Goal: Transaction & Acquisition: Purchase product/service

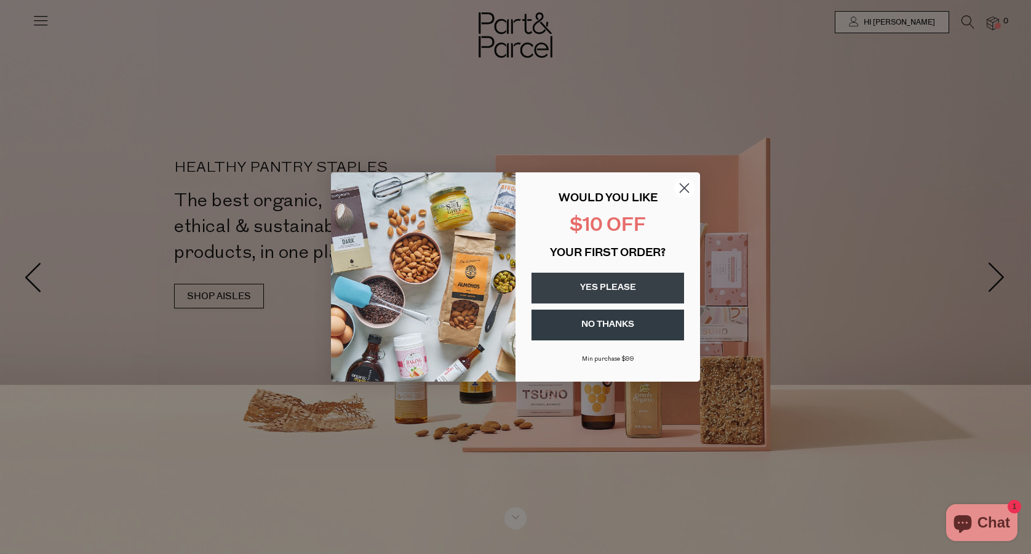
click at [691, 193] on circle "Close dialog" at bounding box center [684, 188] width 20 height 20
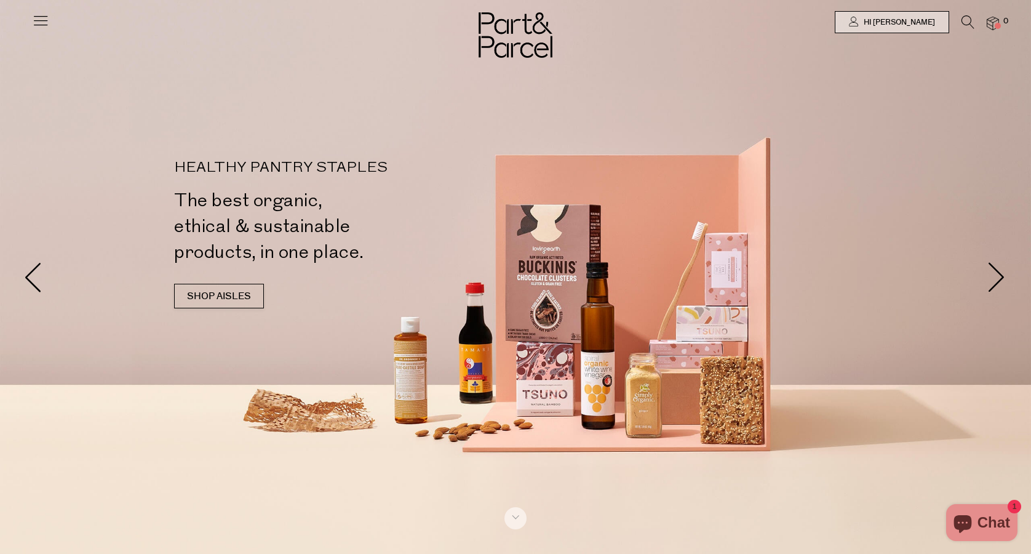
click at [966, 15] on div at bounding box center [515, 22] width 1031 height 44
click at [967, 22] on icon at bounding box center [967, 22] width 13 height 14
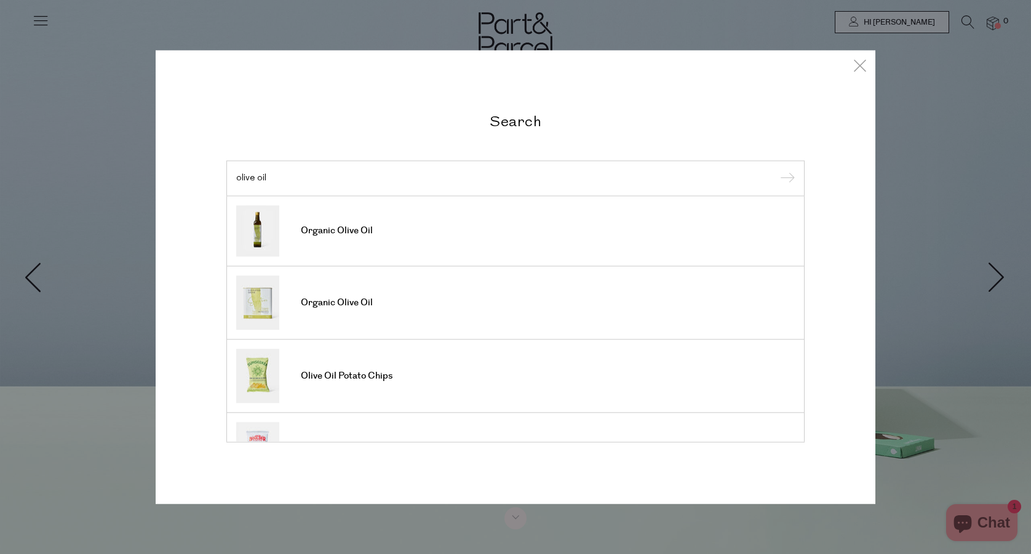
type input "olive oil"
click at [785, 179] on input "submit" at bounding box center [785, 179] width 18 height 18
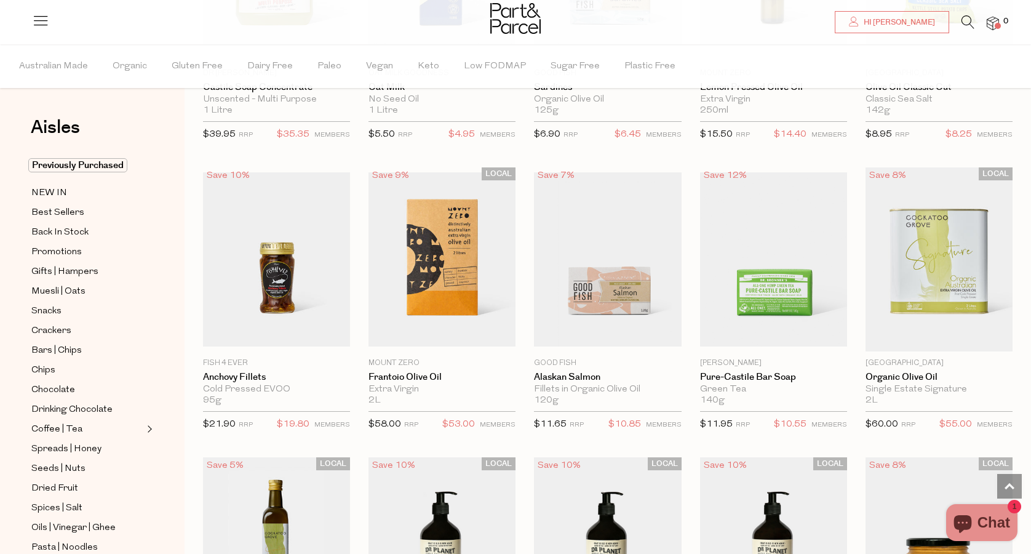
scroll to position [1354, 0]
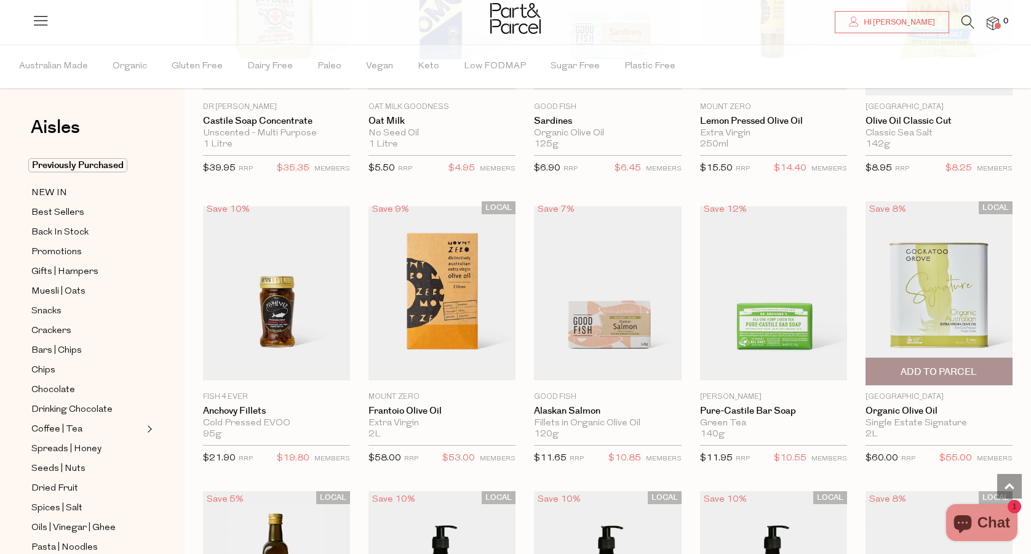
click at [934, 369] on span "Add To Parcel" at bounding box center [938, 371] width 76 height 13
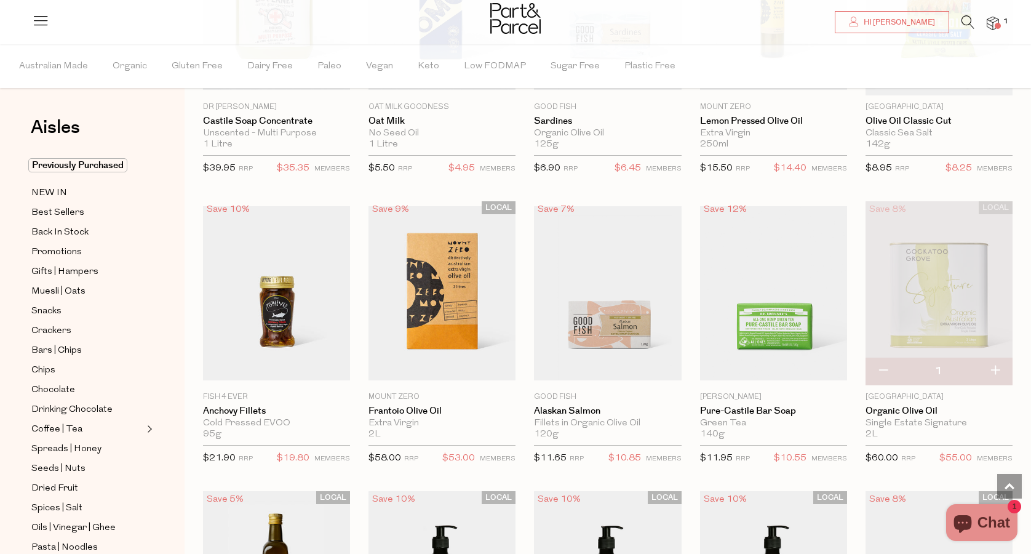
scroll to position [1427, 0]
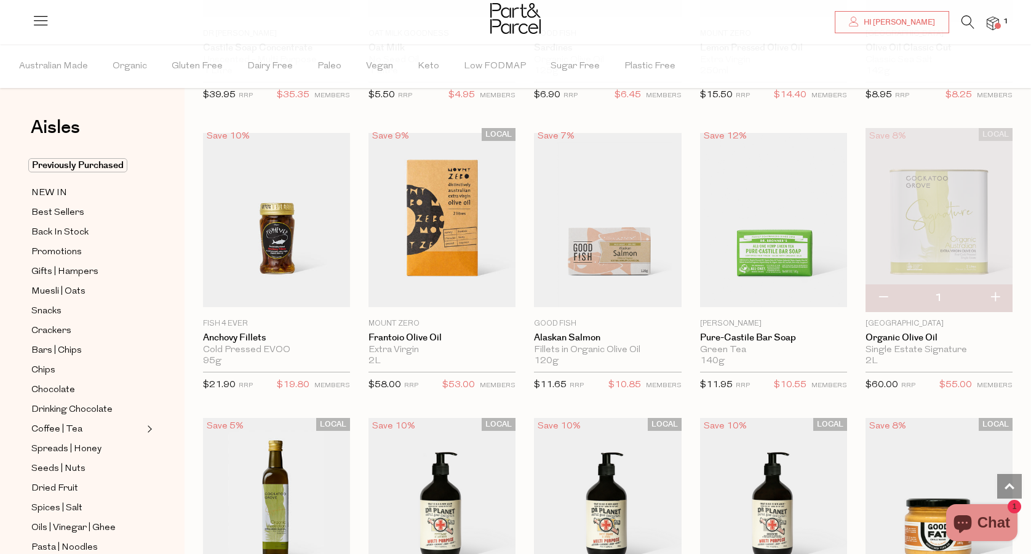
click at [994, 290] on button "button" at bounding box center [994, 297] width 35 height 27
type input "2"
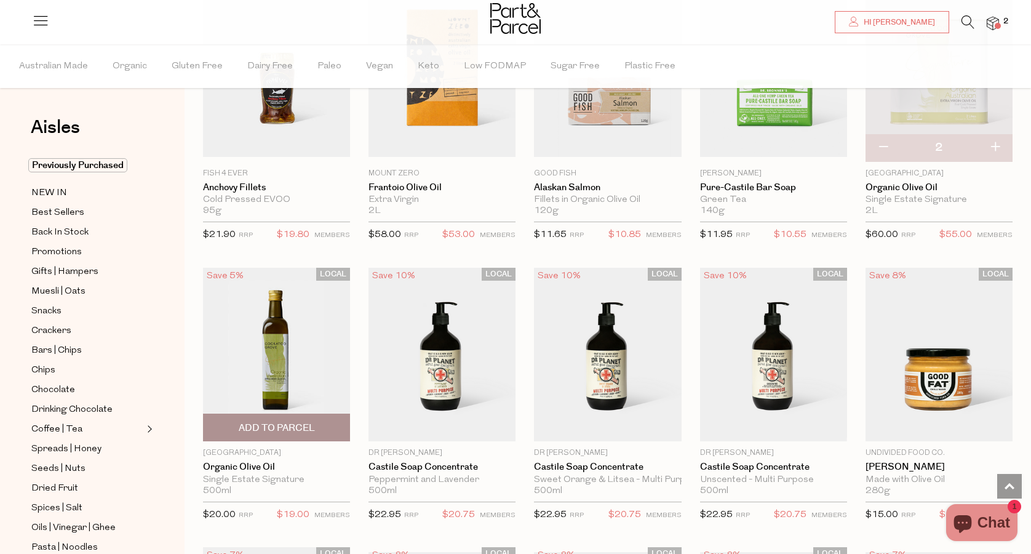
scroll to position [1654, 0]
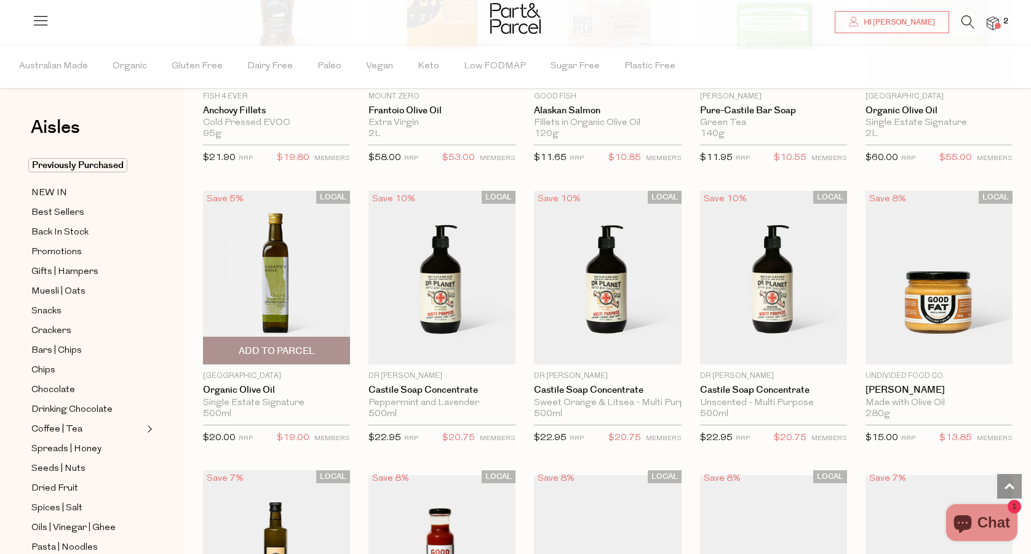
click at [292, 351] on span "Add To Parcel" at bounding box center [277, 350] width 76 height 13
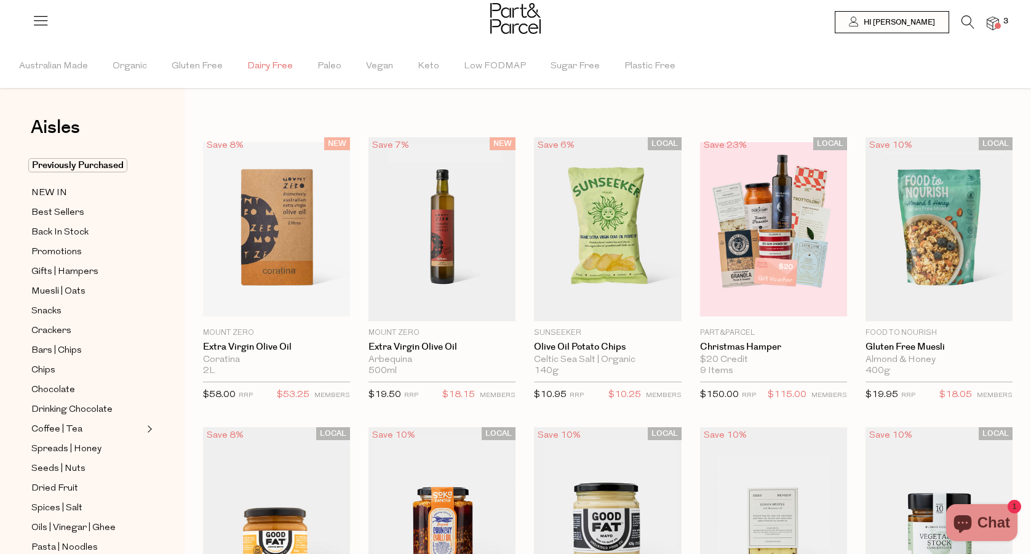
scroll to position [0, 0]
click at [969, 25] on icon at bounding box center [967, 22] width 13 height 14
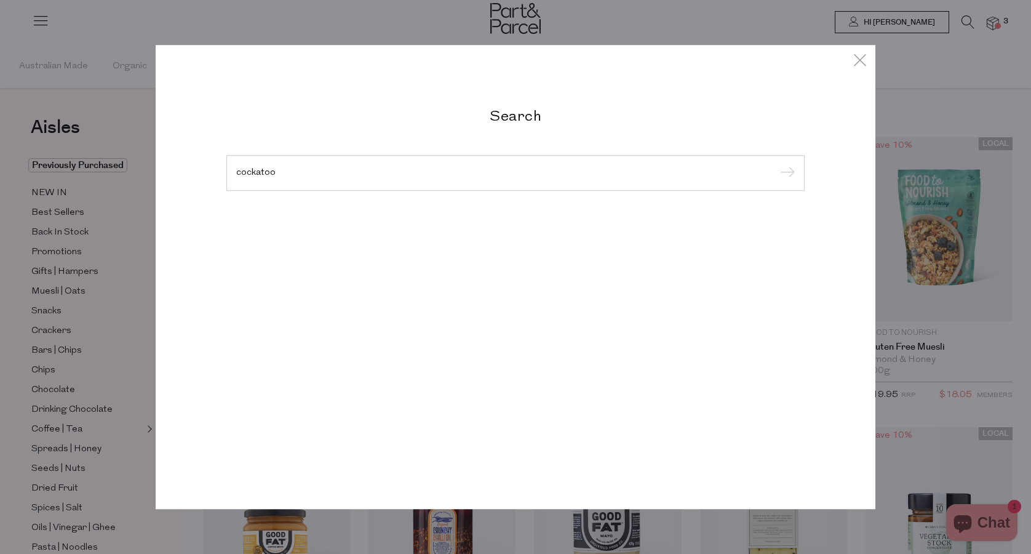
type input "cockatoo"
click at [785, 179] on input "submit" at bounding box center [785, 173] width 18 height 18
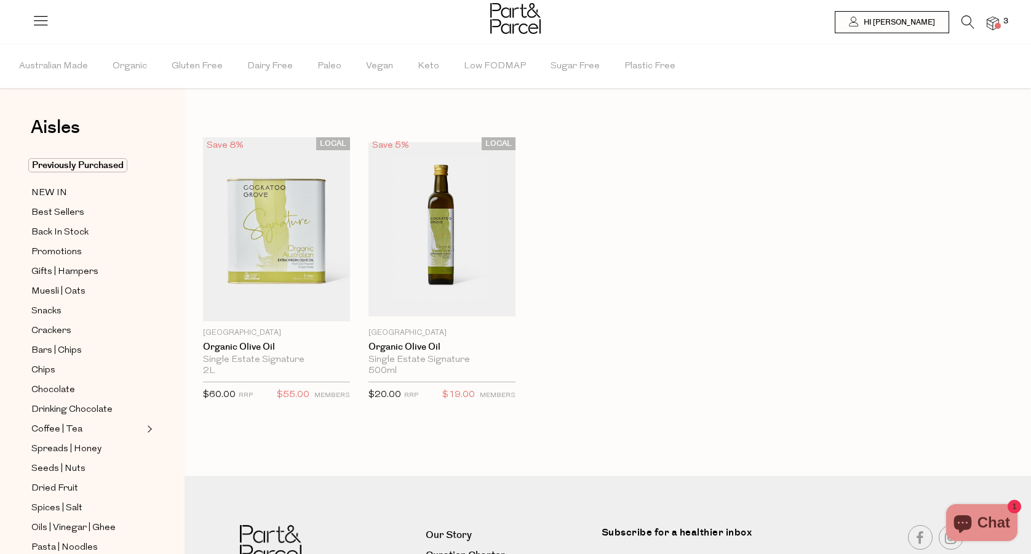
type input "2"
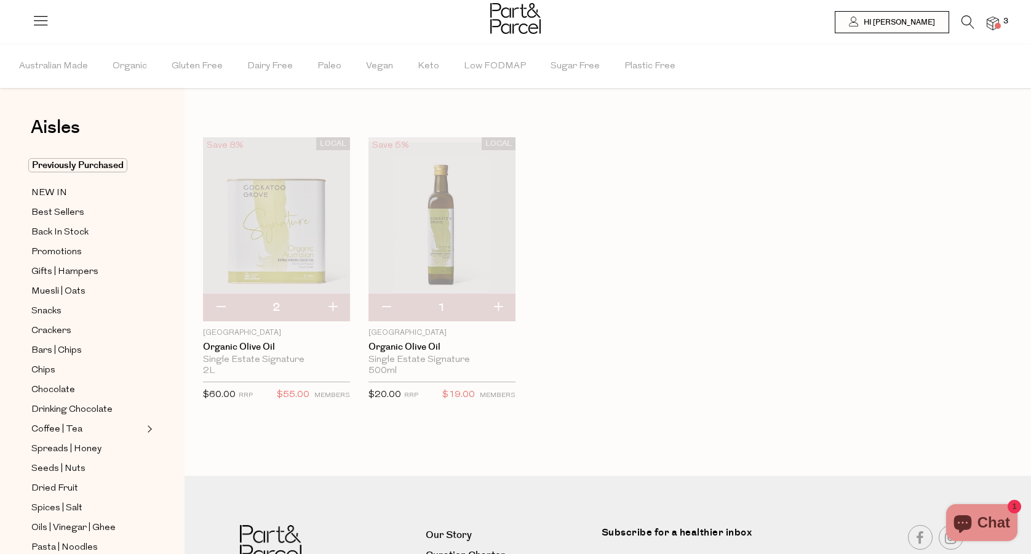
click at [156, 106] on div "Aisles Clear Previously Purchased NEW IN Best Sellers Back In Stock Promotions …" at bounding box center [92, 298] width 185 height 509
click at [958, 21] on li at bounding box center [961, 24] width 25 height 19
click at [964, 25] on icon at bounding box center [967, 22] width 13 height 14
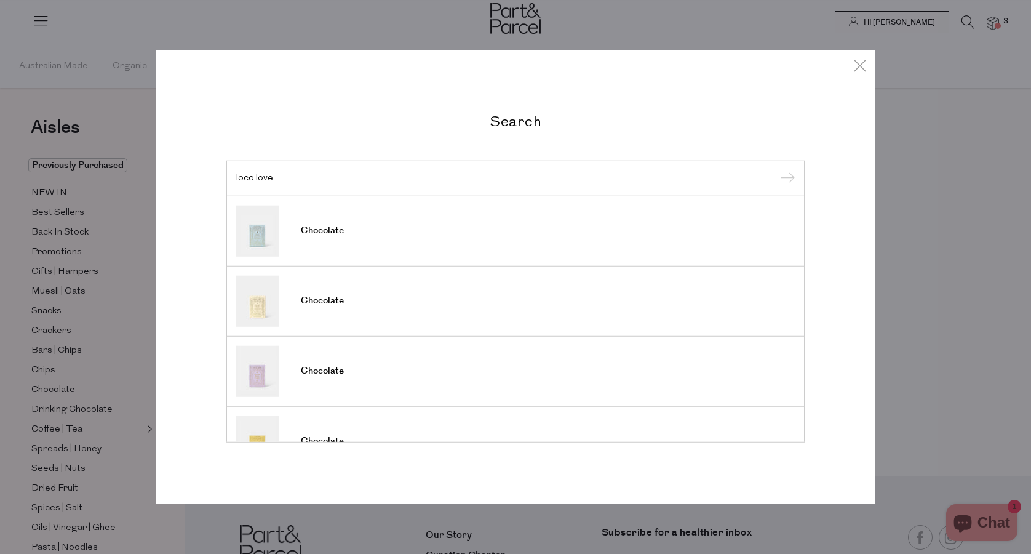
type input "loco love"
click at [785, 179] on input "submit" at bounding box center [785, 179] width 18 height 18
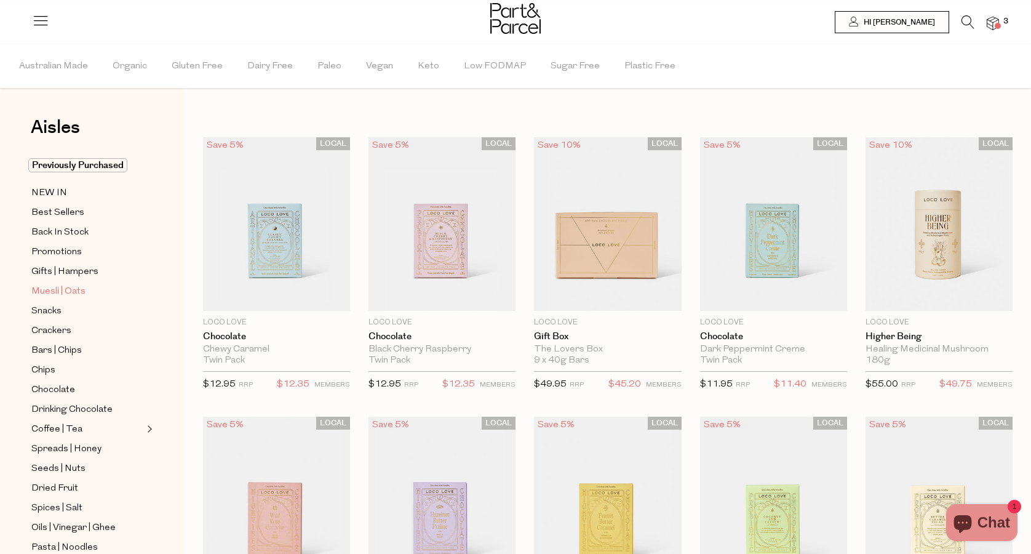
click at [68, 290] on span "Muesli | Oats" at bounding box center [58, 291] width 54 height 15
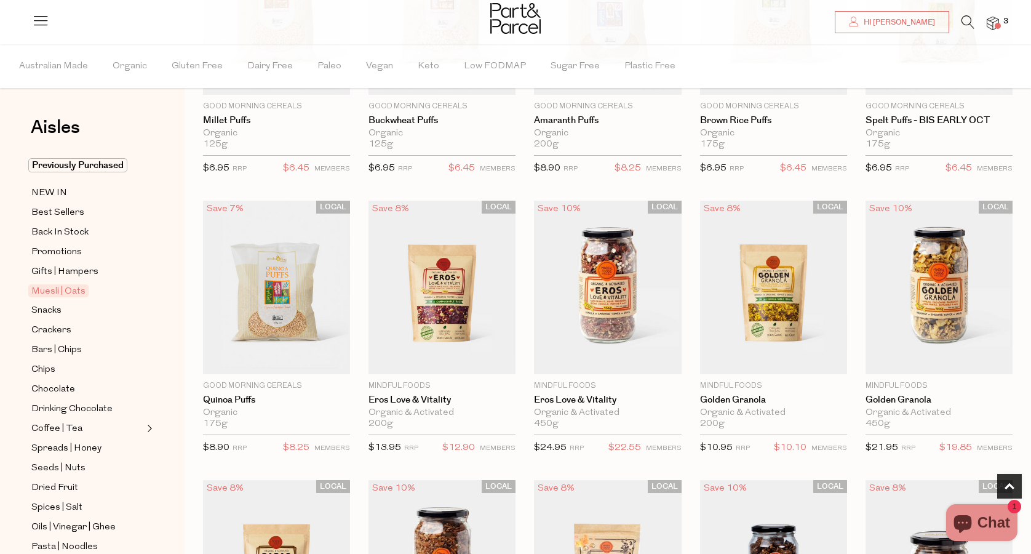
scroll to position [240, 0]
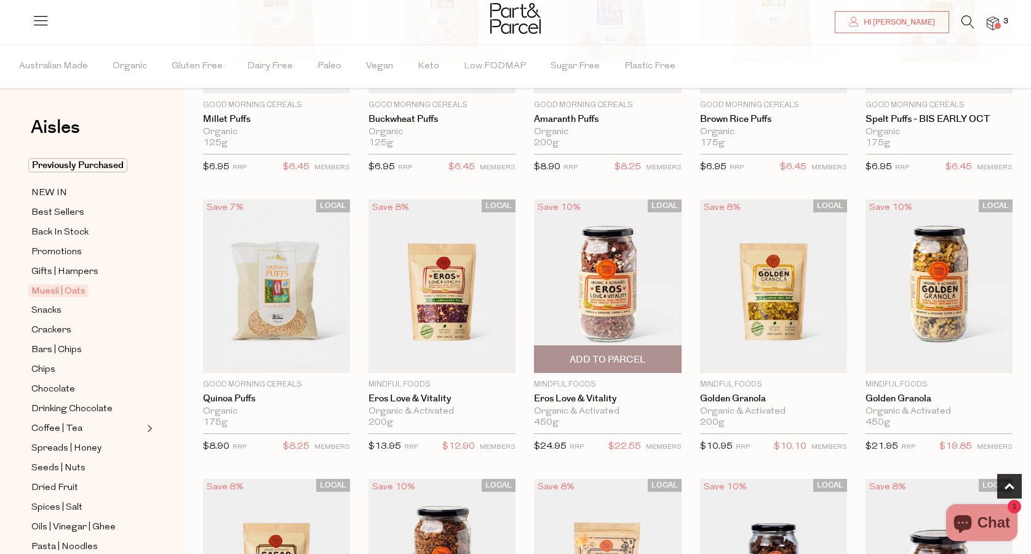
click at [614, 282] on img at bounding box center [607, 285] width 147 height 173
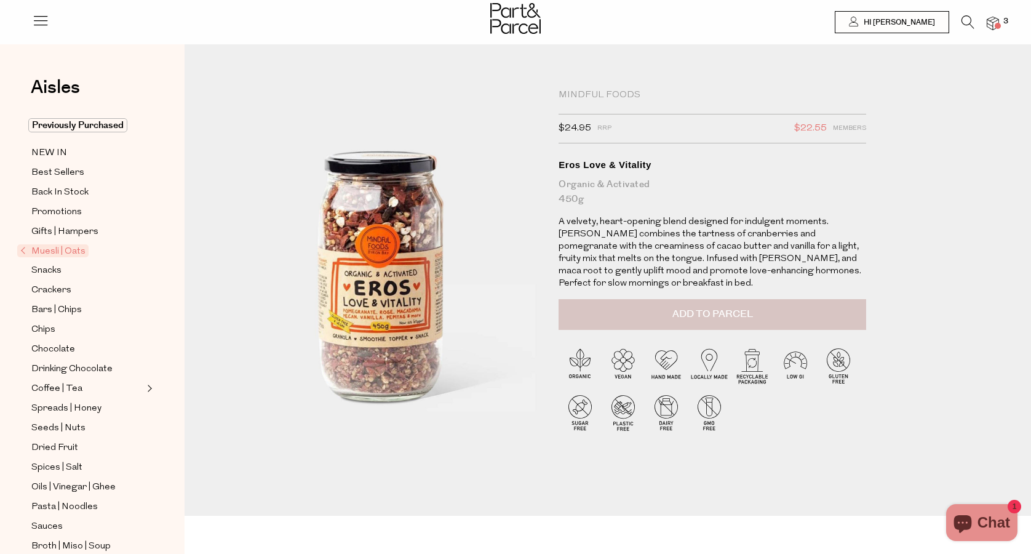
click at [680, 309] on span "Add to Parcel" at bounding box center [712, 314] width 81 height 14
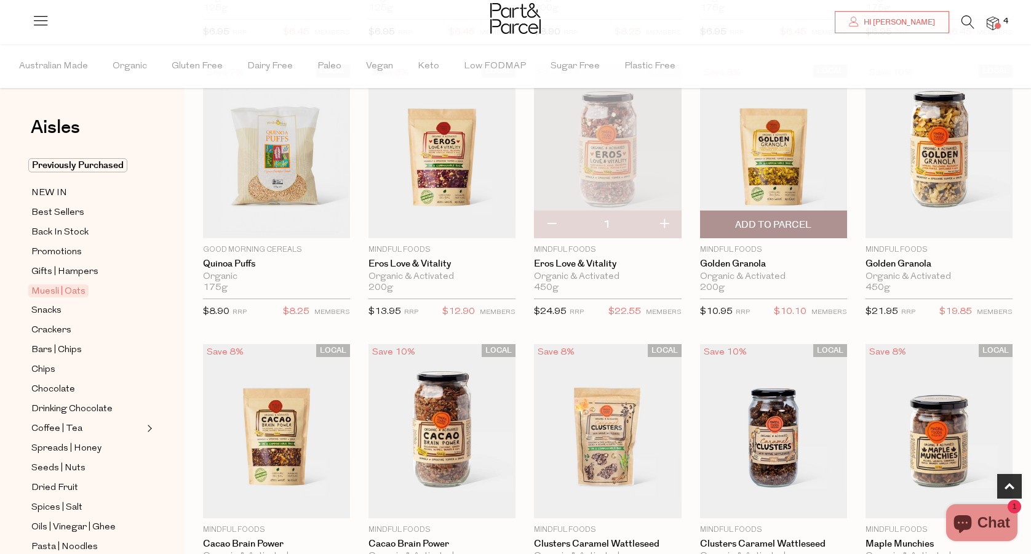
scroll to position [355, 0]
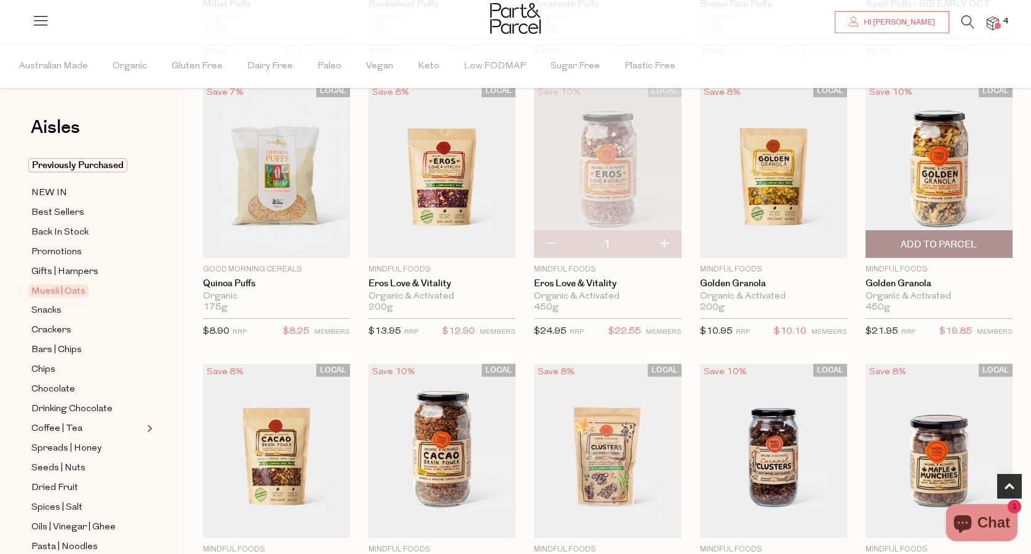
click at [935, 175] on img at bounding box center [938, 170] width 147 height 173
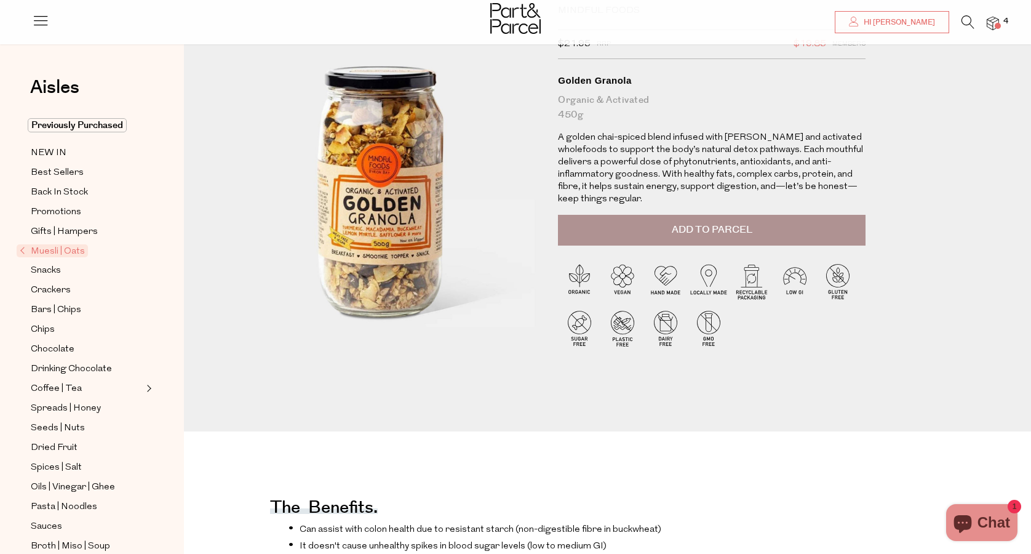
scroll to position [10, 1]
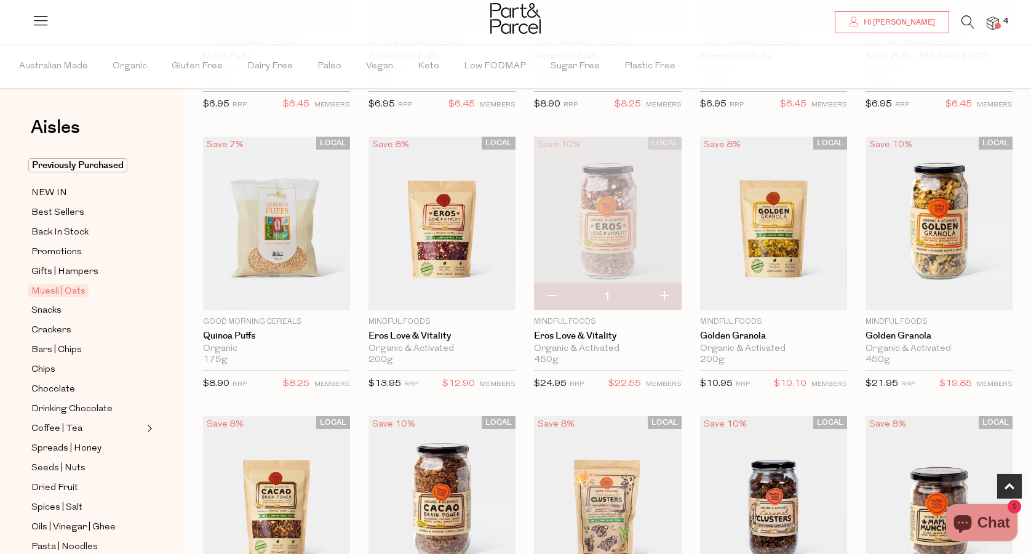
scroll to position [427, 0]
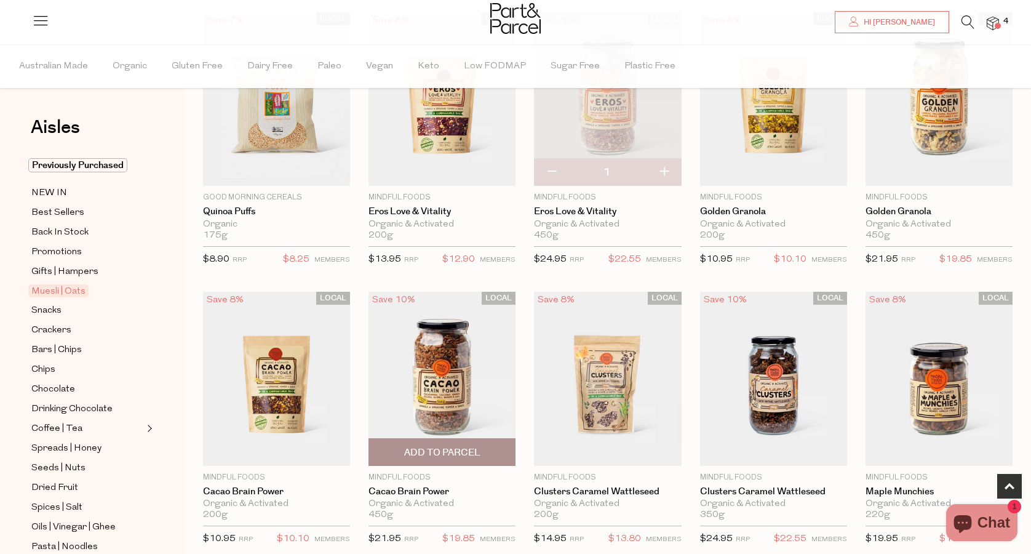
click at [434, 389] on img at bounding box center [441, 378] width 147 height 173
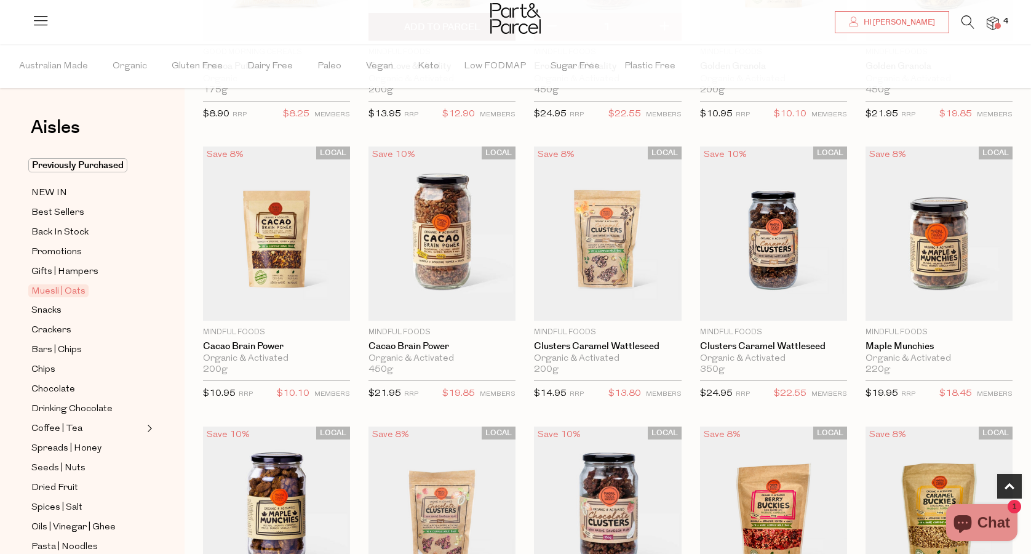
scroll to position [627, 0]
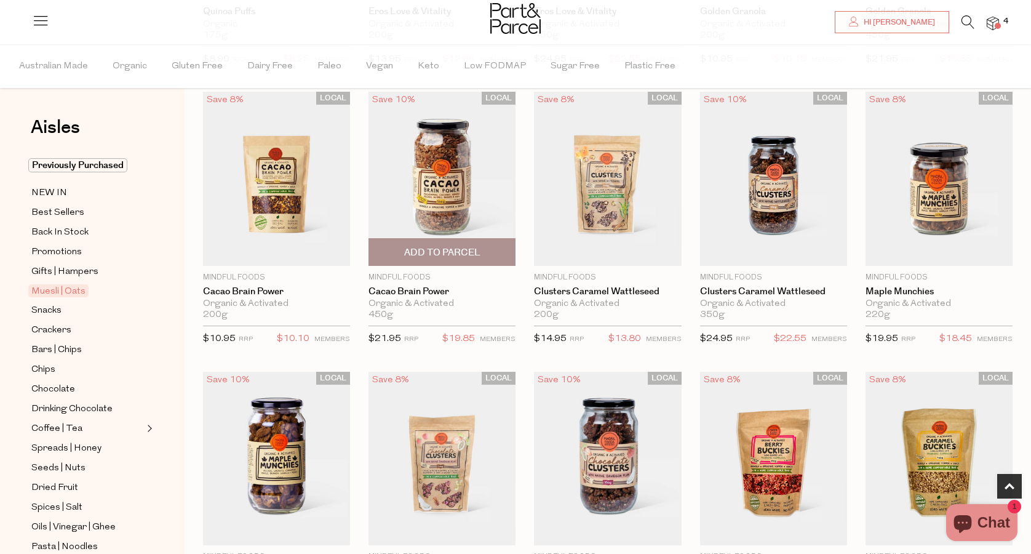
click at [427, 250] on span "Add To Parcel" at bounding box center [442, 252] width 76 height 13
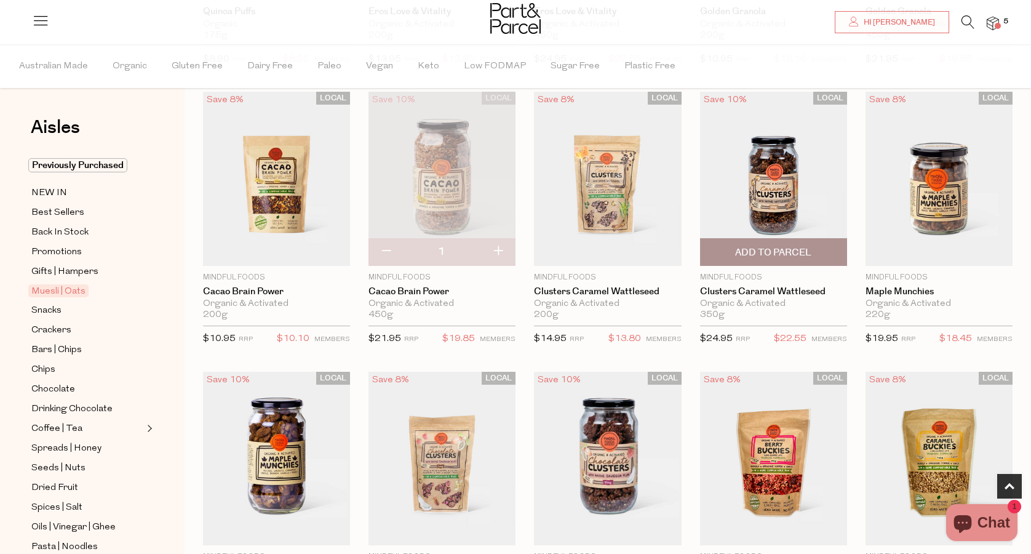
click at [776, 181] on img at bounding box center [773, 178] width 147 height 173
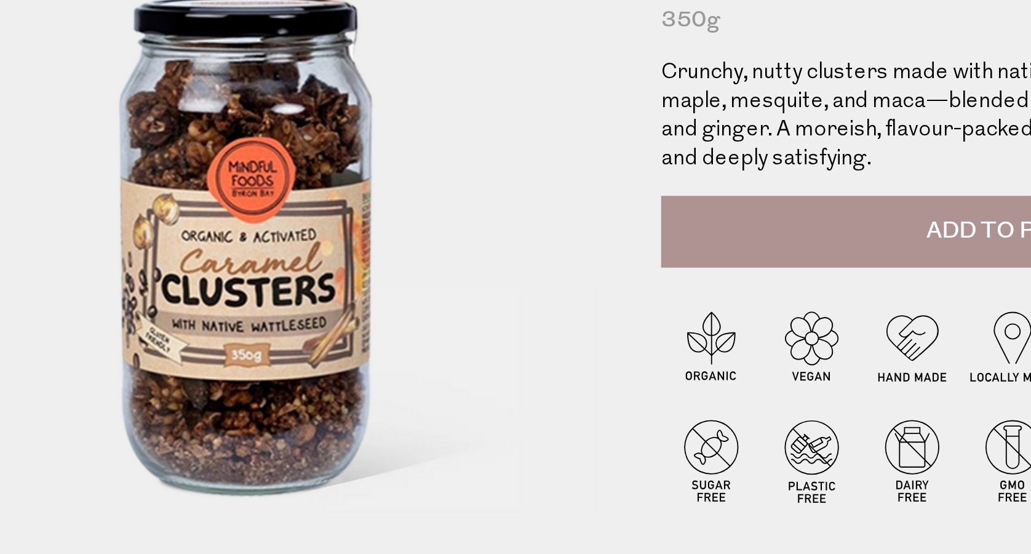
scroll to position [0, 1]
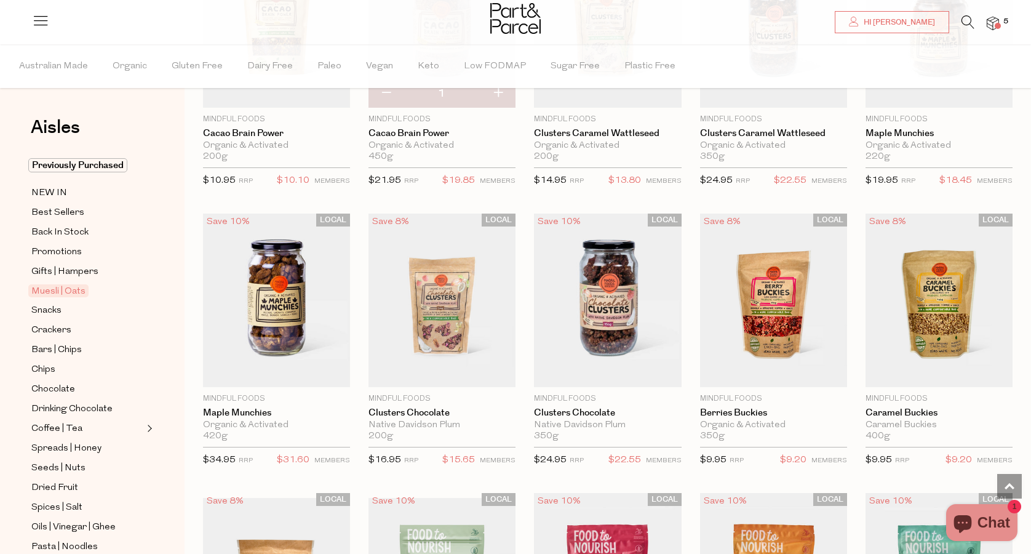
scroll to position [794, 0]
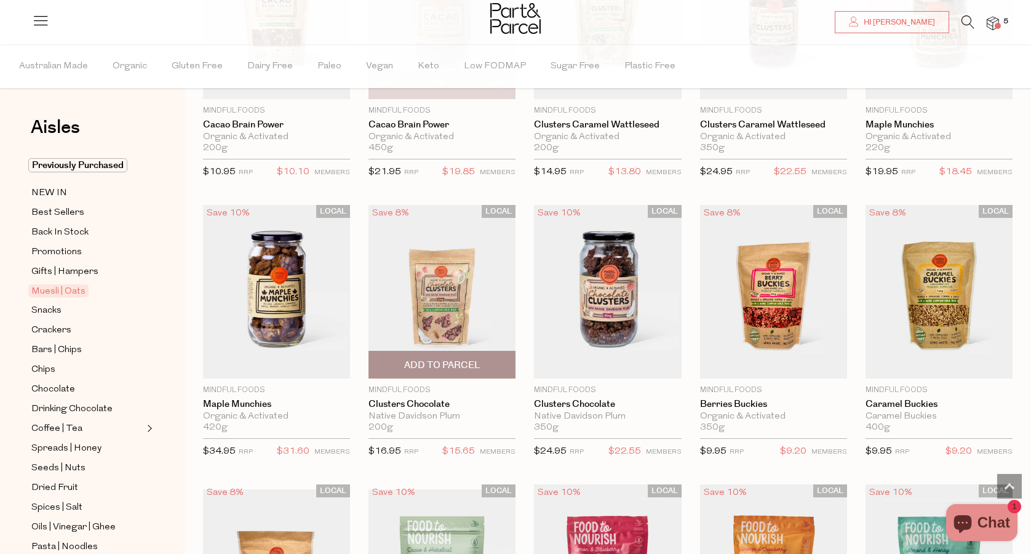
click at [434, 308] on img at bounding box center [441, 290] width 147 height 173
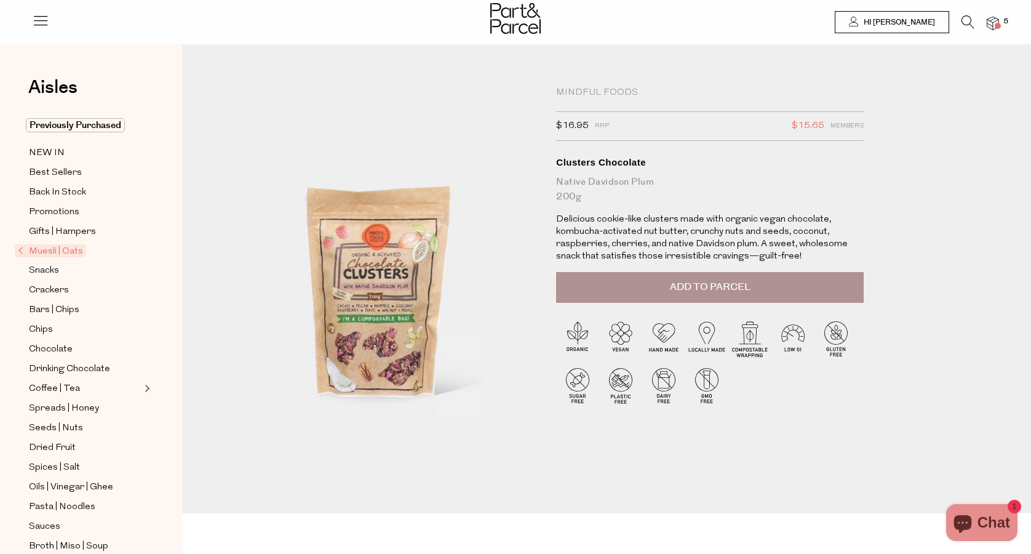
scroll to position [1, 2]
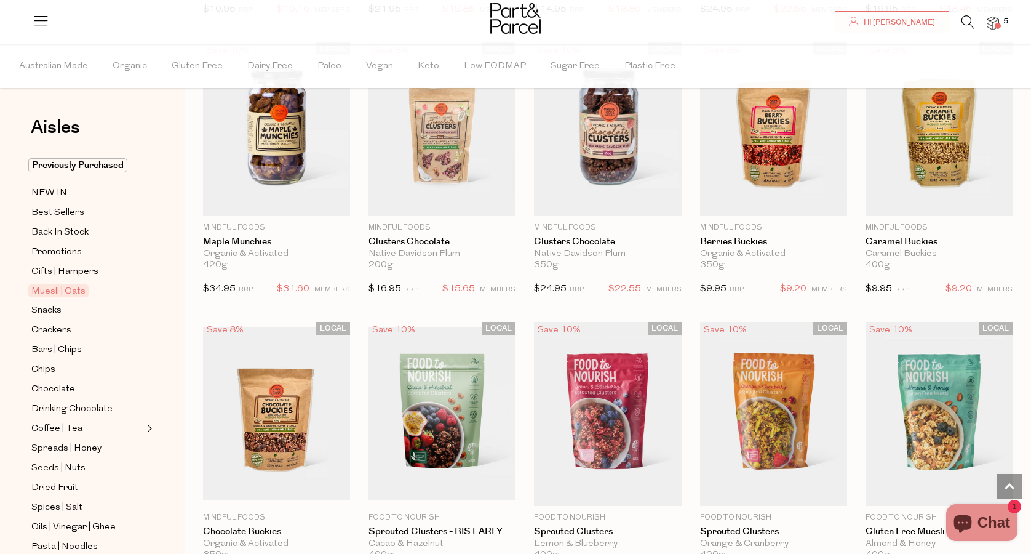
scroll to position [867, 0]
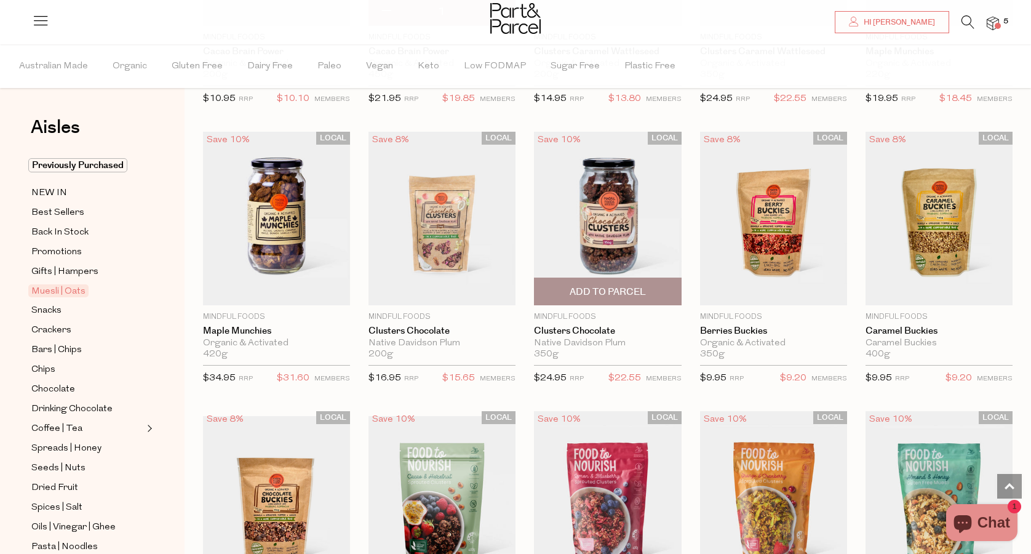
click at [611, 290] on span "Add To Parcel" at bounding box center [608, 291] width 76 height 13
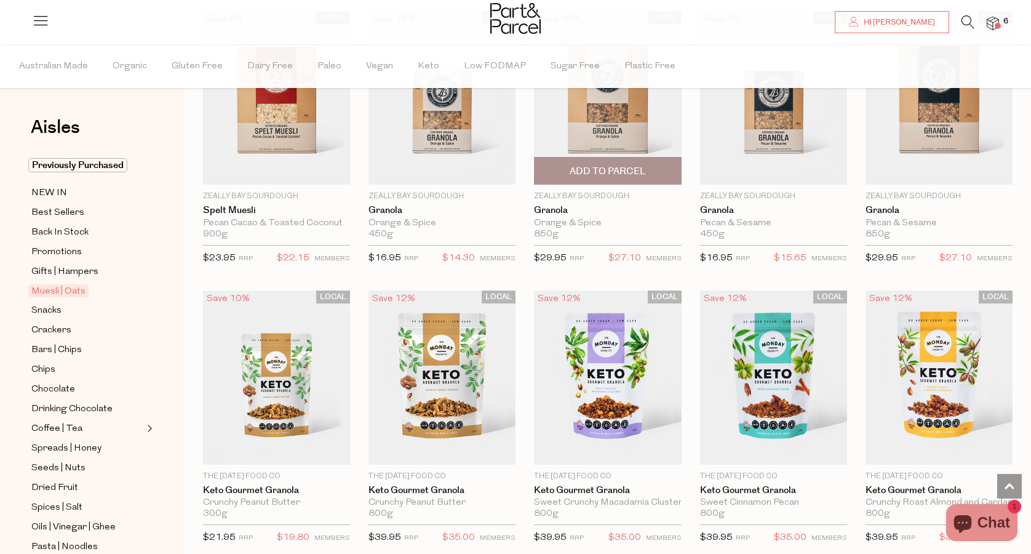
scroll to position [1942, 0]
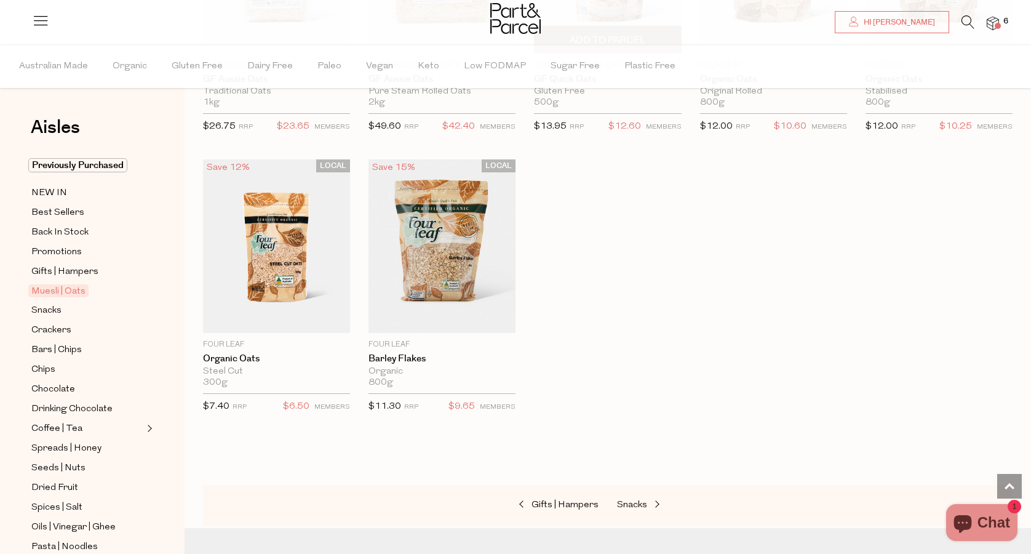
scroll to position [2788, 0]
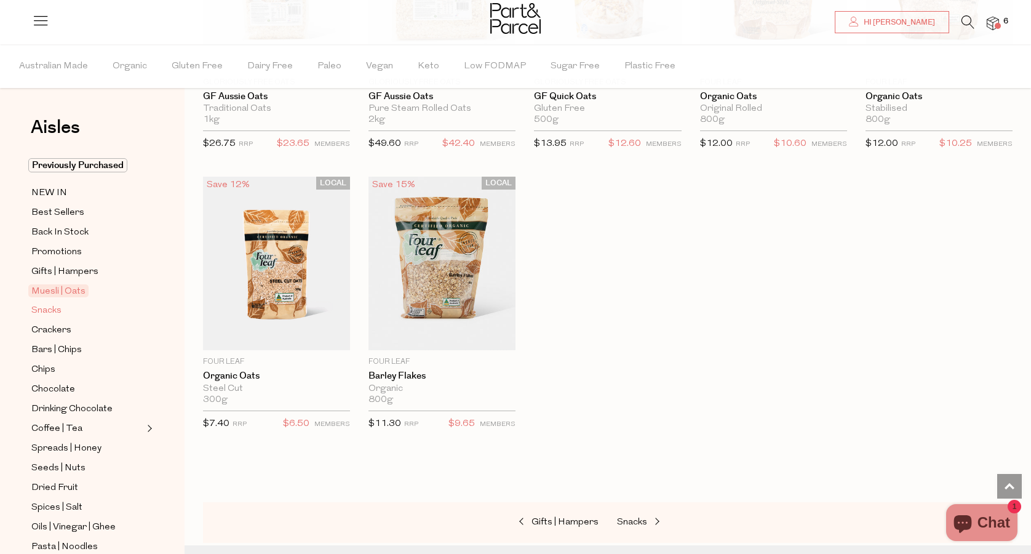
click at [54, 309] on span "Snacks" at bounding box center [46, 310] width 30 height 15
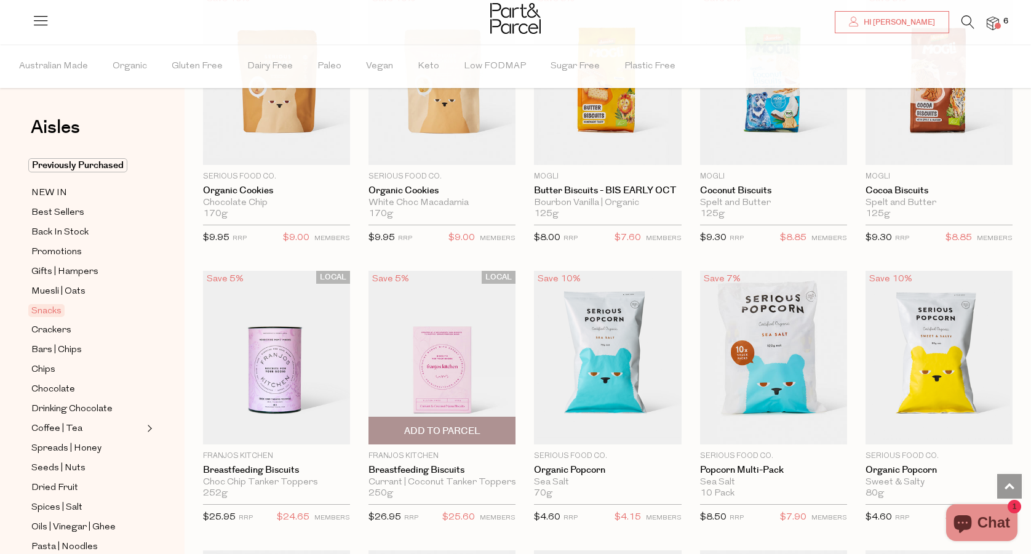
scroll to position [2171, 0]
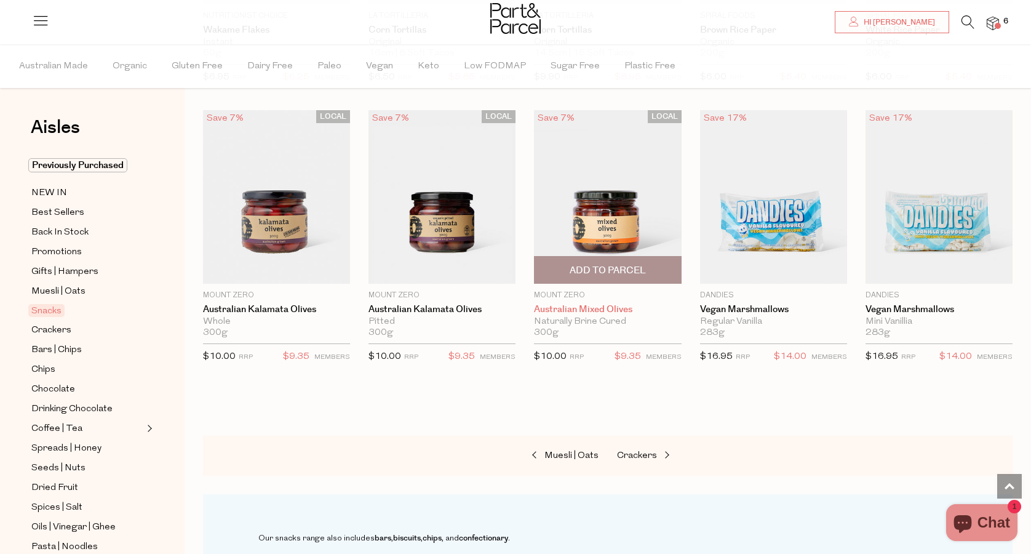
scroll to position [3669, 0]
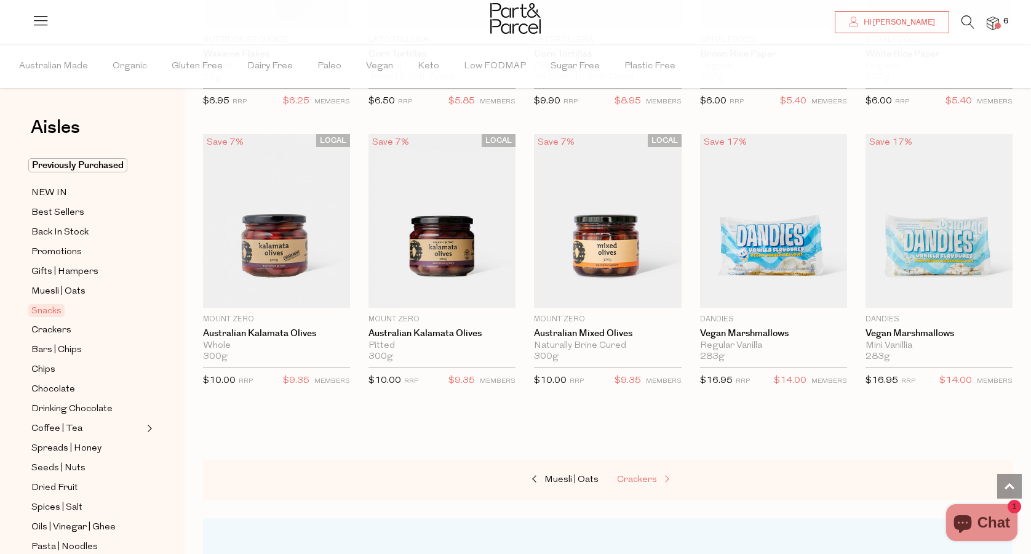
click at [634, 475] on span "Crackers" at bounding box center [637, 479] width 40 height 9
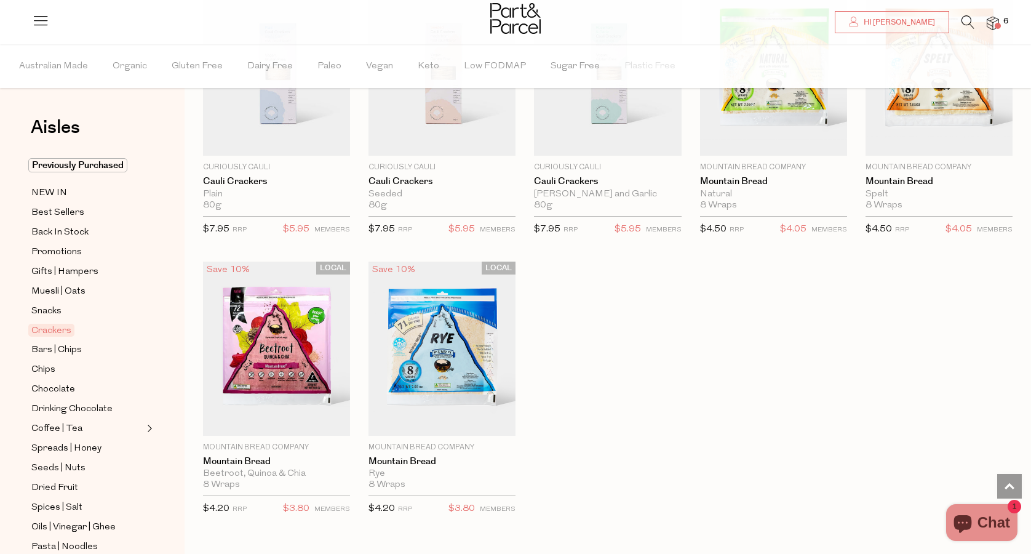
scroll to position [2133, 0]
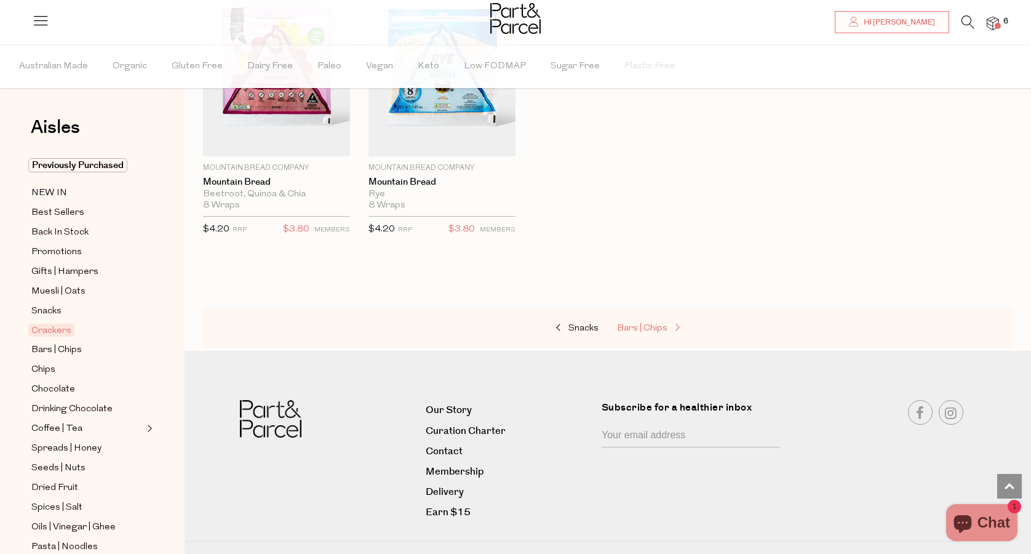
click at [648, 323] on span "Bars | Chips" at bounding box center [642, 327] width 50 height 9
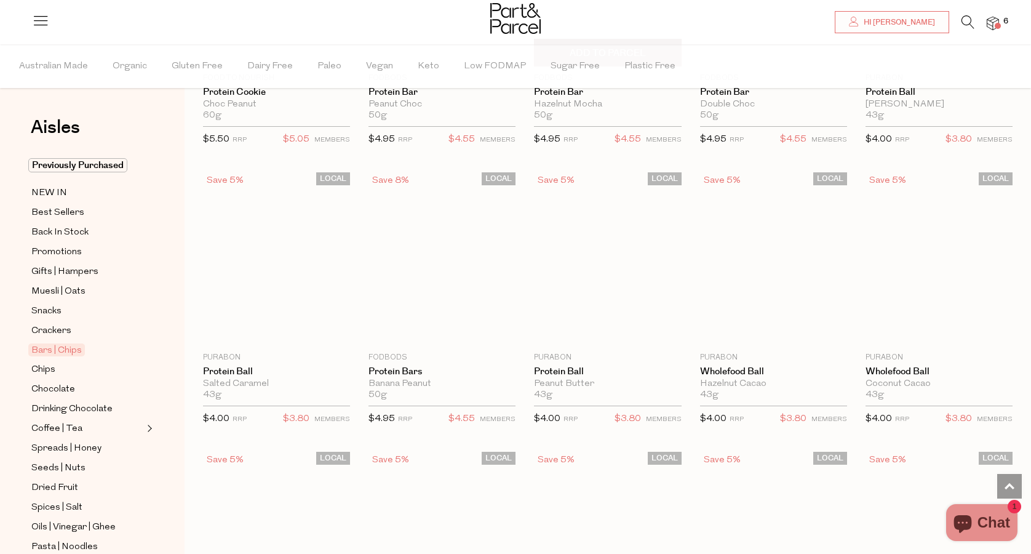
scroll to position [2323, 0]
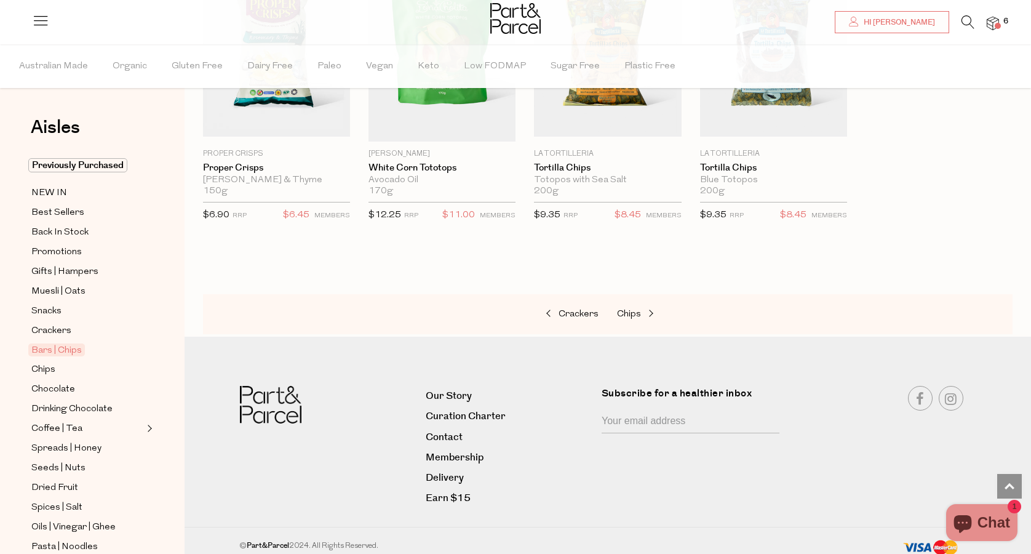
scroll to position [3875, 0]
click at [637, 295] on div "Crackers Chips" at bounding box center [607, 315] width 809 height 41
click at [637, 296] on div "Crackers Chips" at bounding box center [607, 315] width 809 height 41
click at [640, 311] on span "Chips" at bounding box center [629, 315] width 24 height 9
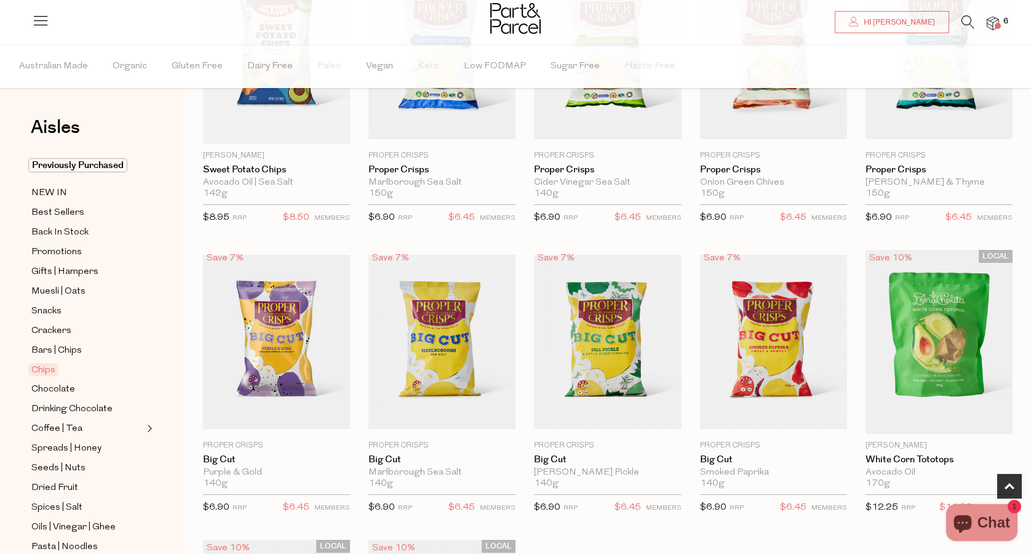
scroll to position [547, 0]
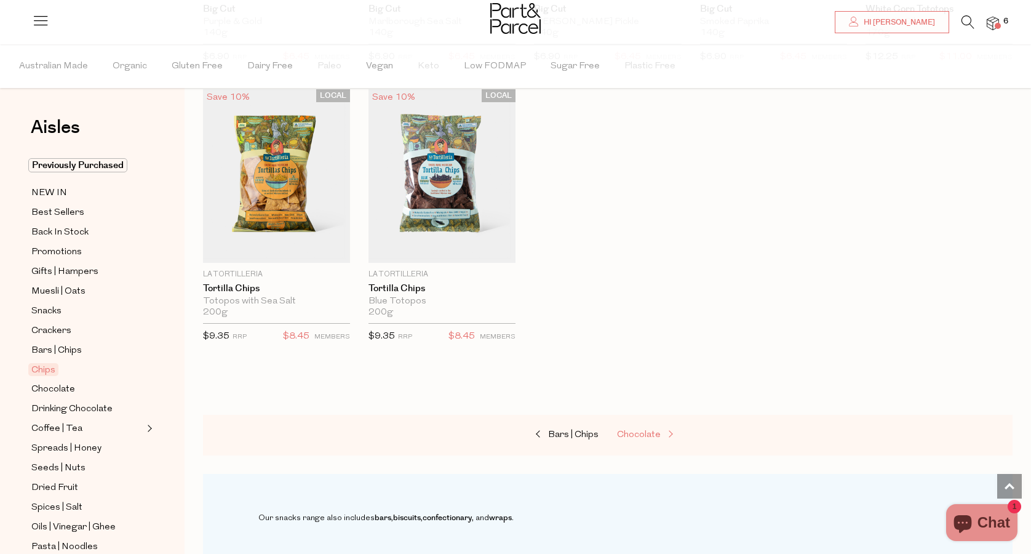
click at [657, 432] on span "Chocolate" at bounding box center [639, 434] width 44 height 9
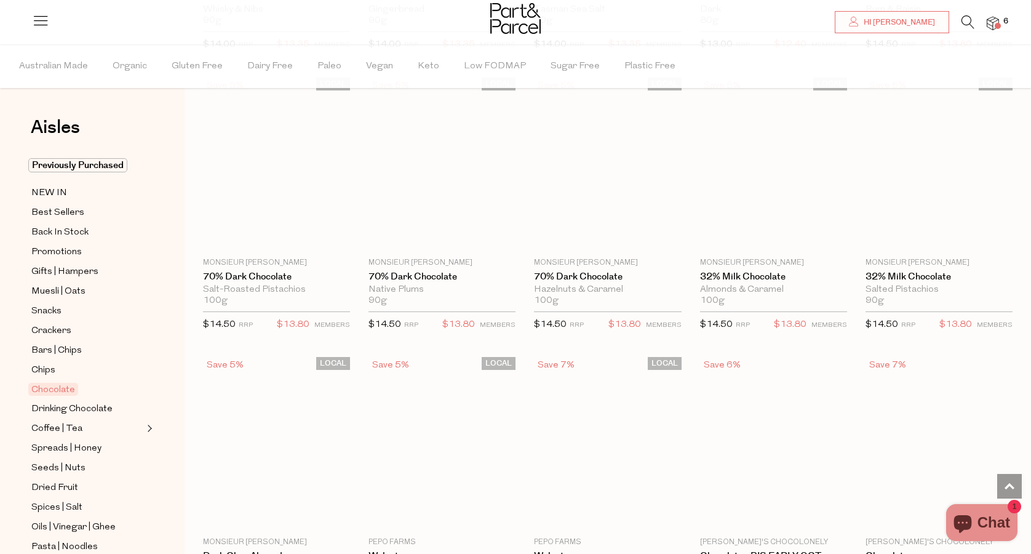
scroll to position [2004, 0]
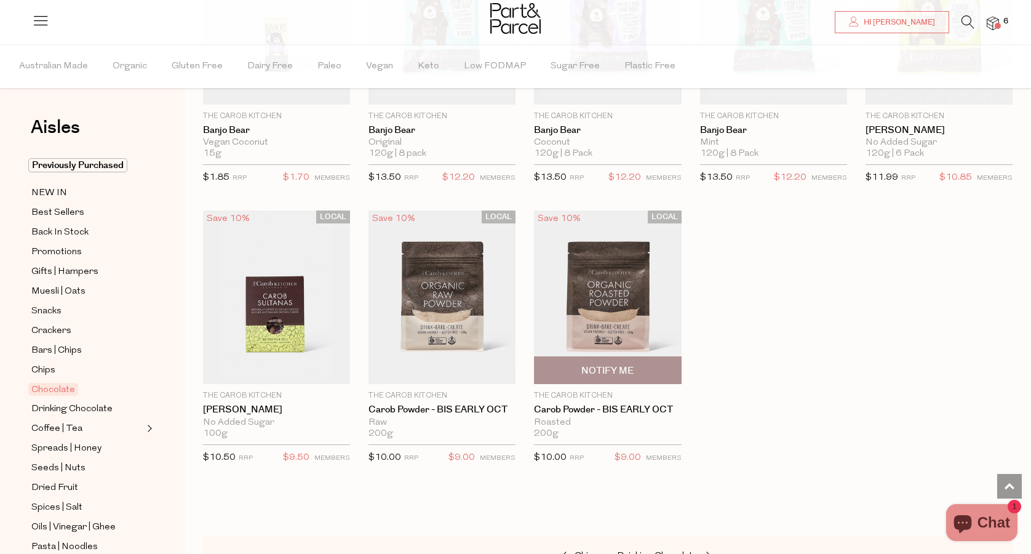
scroll to position [3241, 0]
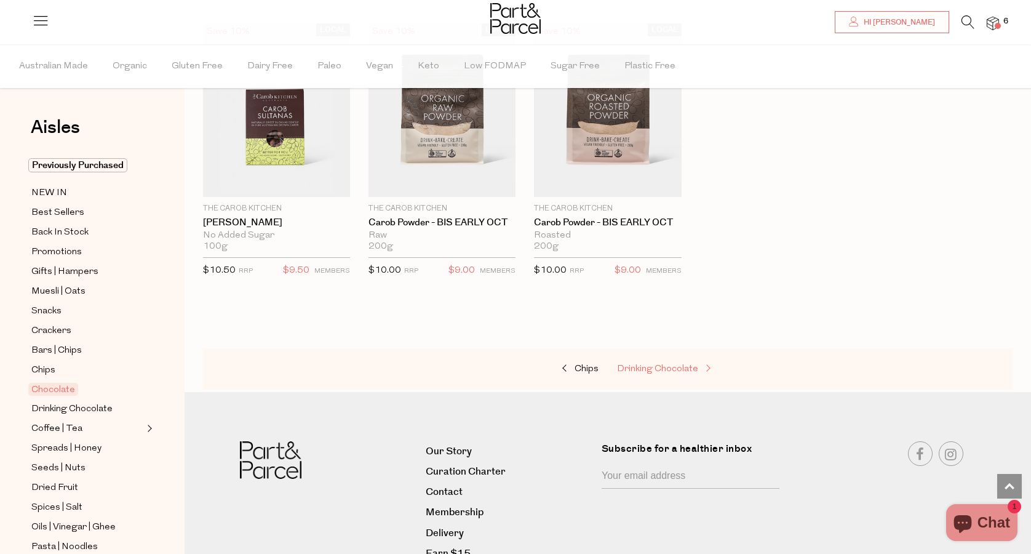
click at [650, 364] on span "Drinking Chocolate" at bounding box center [657, 368] width 81 height 9
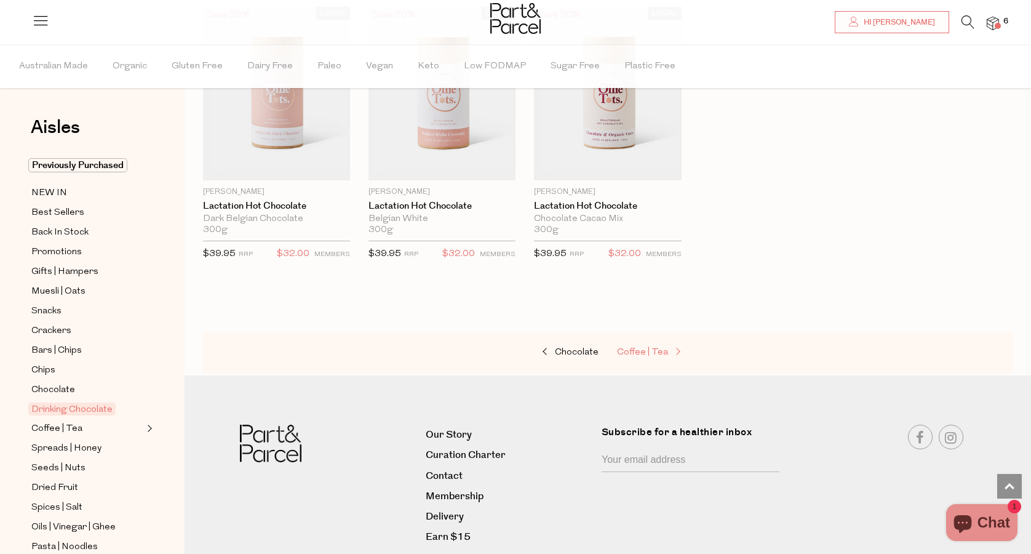
click at [646, 347] on span "Coffee | Tea" at bounding box center [642, 351] width 51 height 9
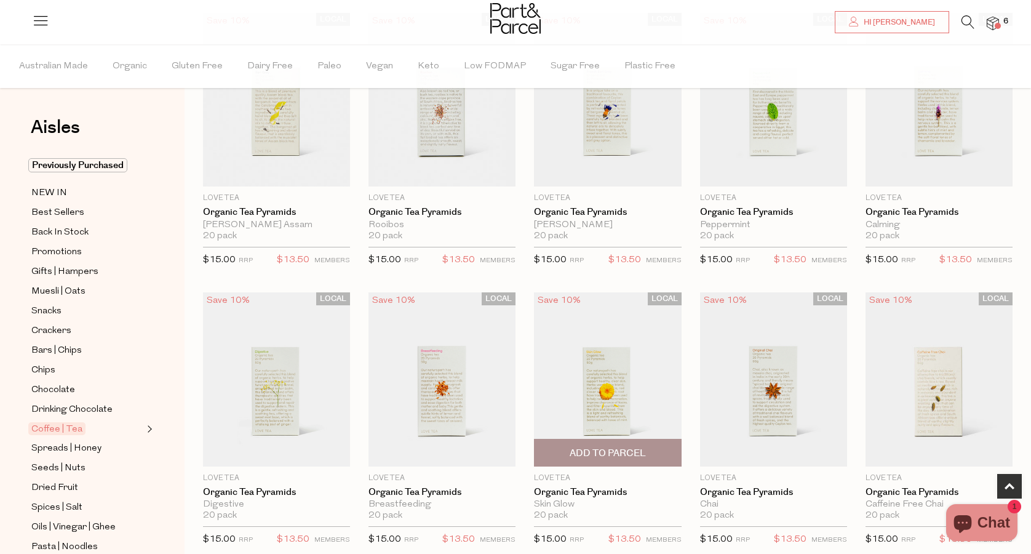
scroll to position [285, 0]
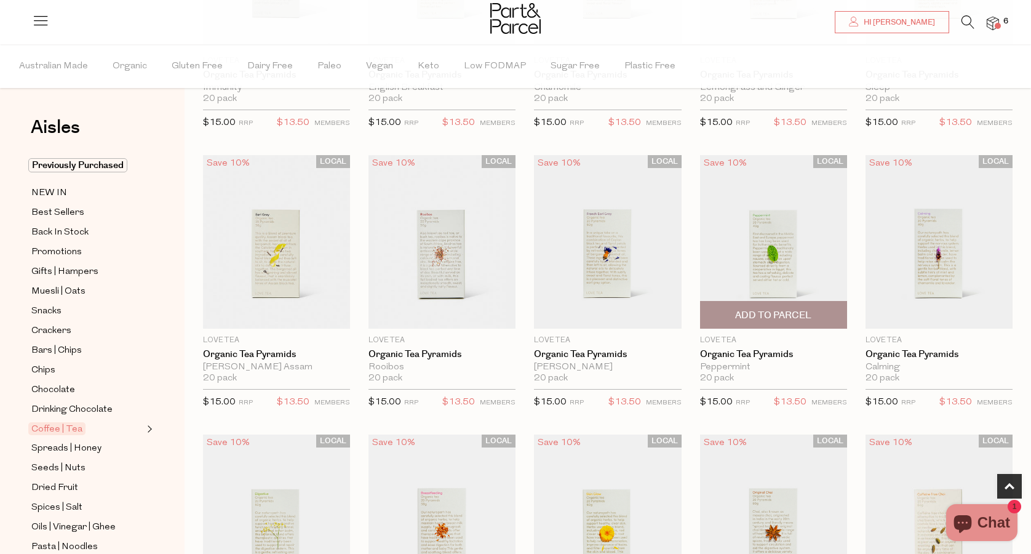
click at [765, 261] on img at bounding box center [773, 241] width 147 height 173
